Goal: Transaction & Acquisition: Download file/media

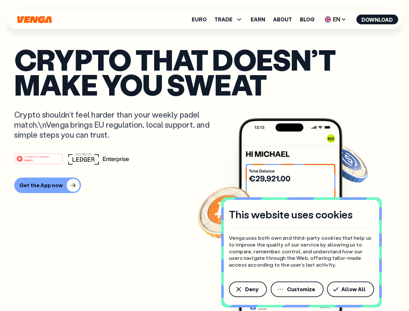
click at [204, 155] on div "#1 PRODUCT OF THE MONTH Web3" at bounding box center [204, 159] width 380 height 12
click at [247, 289] on span "Deny" at bounding box center [251, 289] width 13 height 5
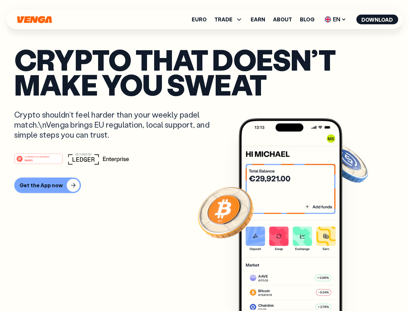
click at [298, 289] on img at bounding box center [291, 226] width 104 height 217
click at [352, 289] on article "Crypto that doesn’t make you sweat Crypto shouldn’t feel harder than your weekl…" at bounding box center [204, 168] width 380 height 243
click at [231, 19] on span "TRADE" at bounding box center [223, 19] width 18 height 5
click at [335, 19] on span "EN" at bounding box center [335, 19] width 26 height 10
click at [377, 19] on button "Download" at bounding box center [377, 20] width 42 height 10
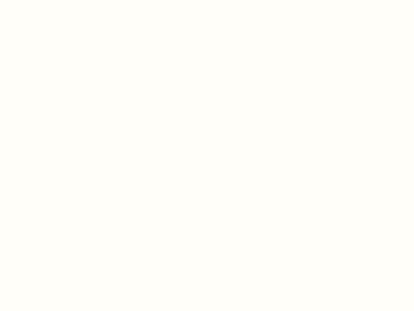
click at [204, 0] on html "This website uses cookies Venga uses both own and third-party cookies that help…" at bounding box center [207, 0] width 414 height 0
click at [47, 0] on html "This website uses cookies Venga uses both own and third-party cookies that help…" at bounding box center [207, 0] width 414 height 0
click at [40, 0] on html "This website uses cookies Venga uses both own and third-party cookies that help…" at bounding box center [207, 0] width 414 height 0
